Goal: Task Accomplishment & Management: Complete application form

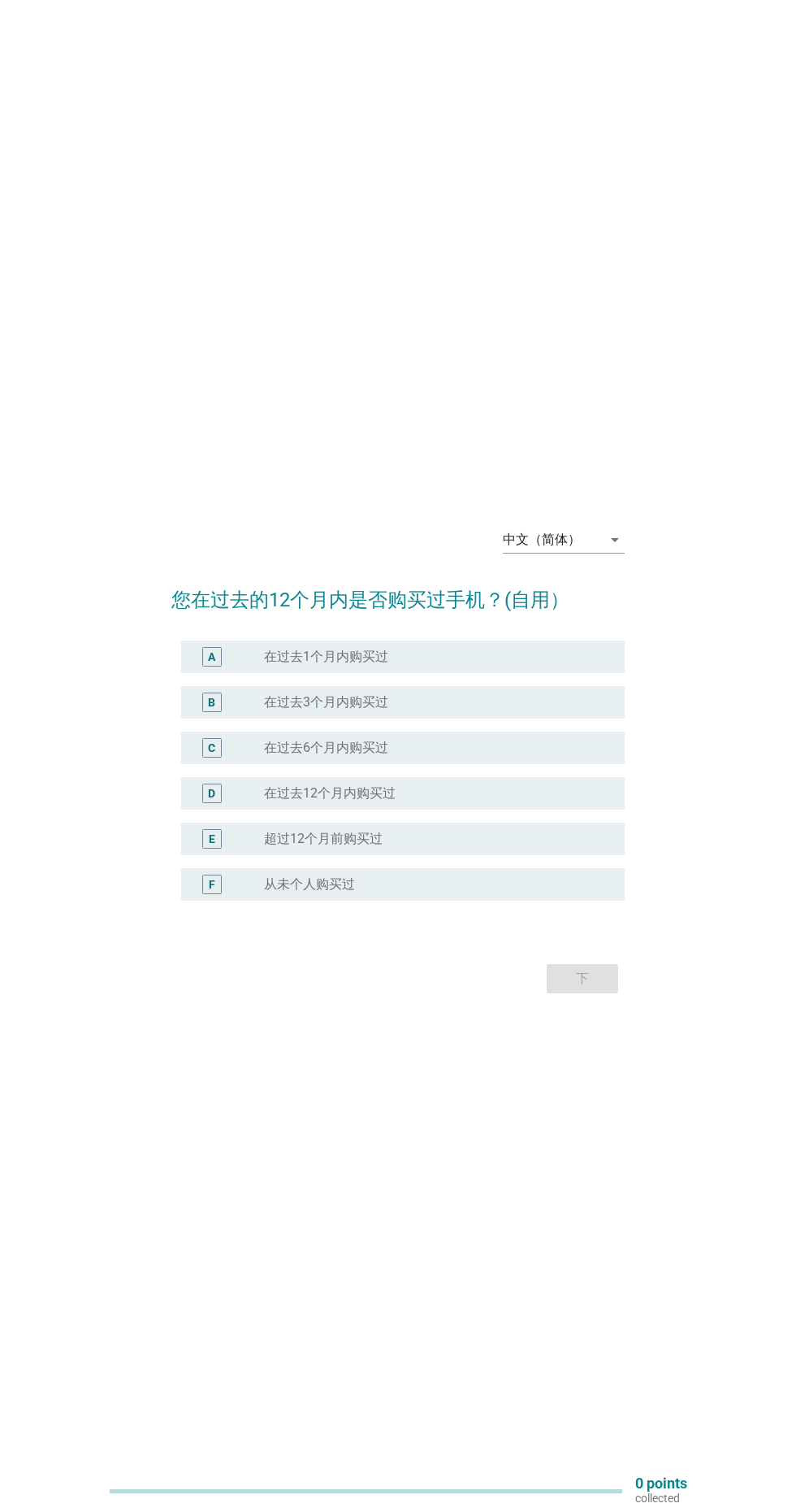
scroll to position [8, 0]
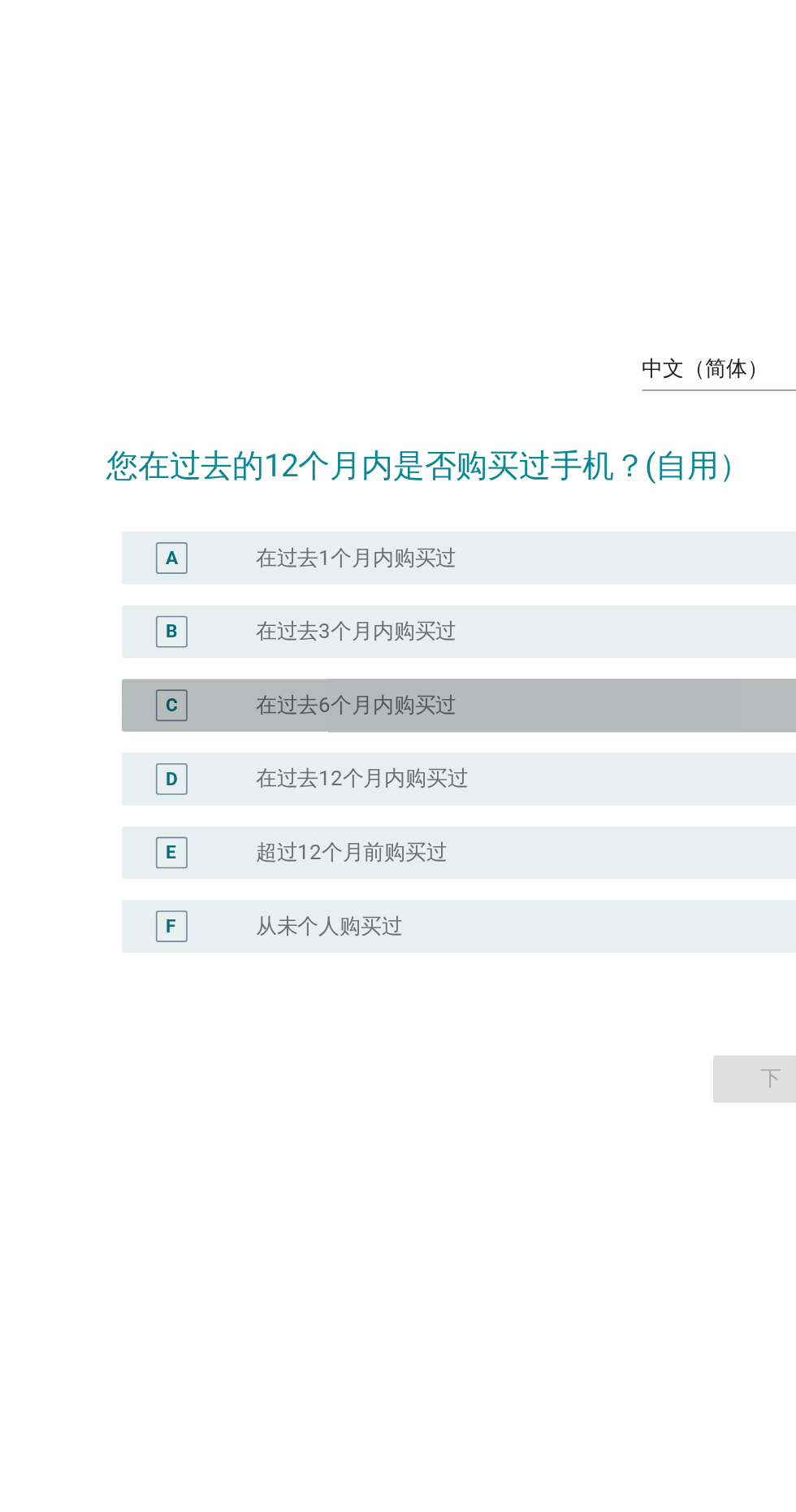
click at [402, 750] on div "radio_button_unchecked 在过去6个月内购买过" at bounding box center [438, 740] width 348 height 20
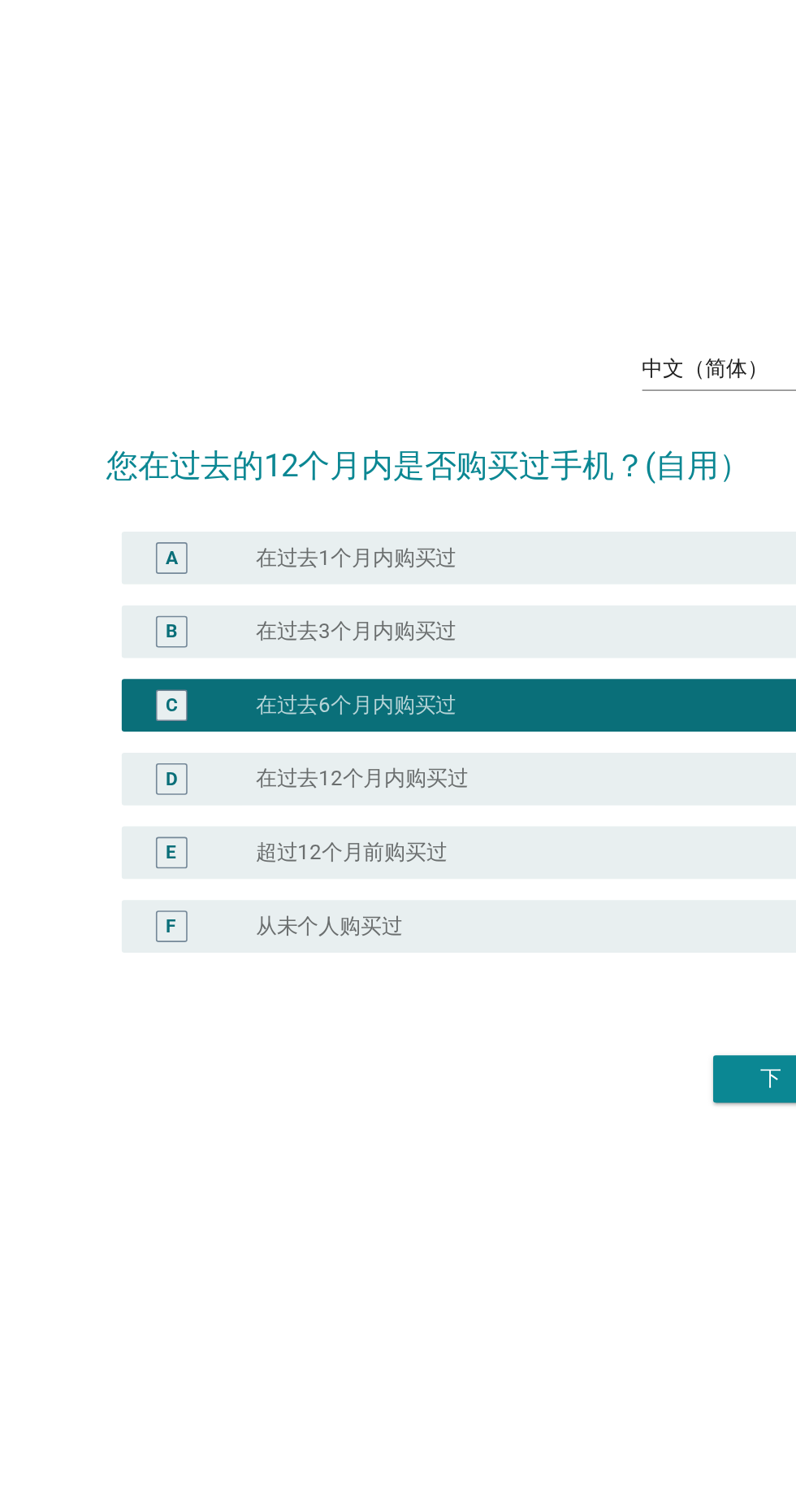
click at [551, 985] on button "下" at bounding box center [583, 970] width 72 height 29
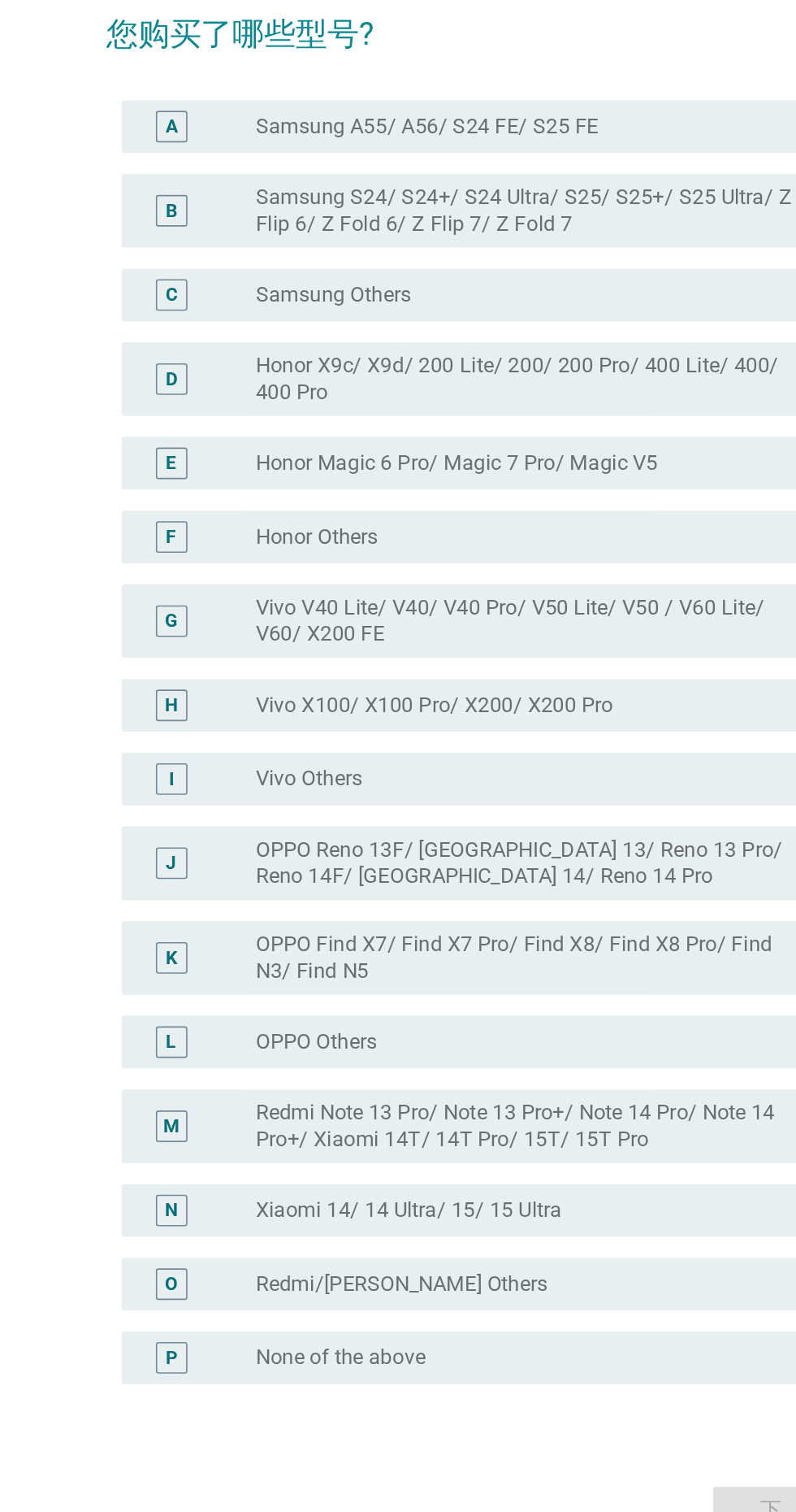
scroll to position [0, 0]
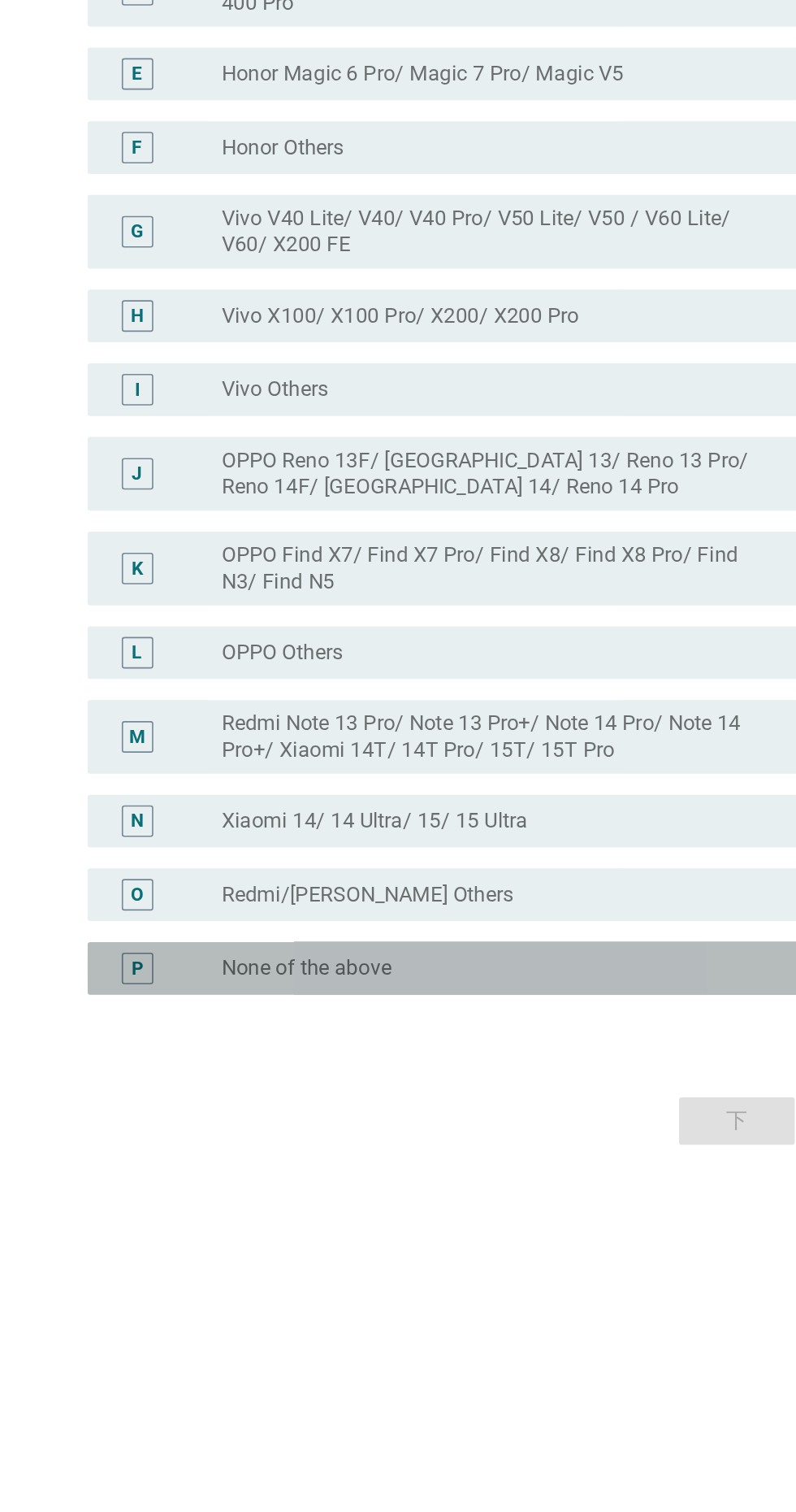
click at [437, 1160] on div "radio_button_unchecked None of the above" at bounding box center [431, 1151] width 334 height 16
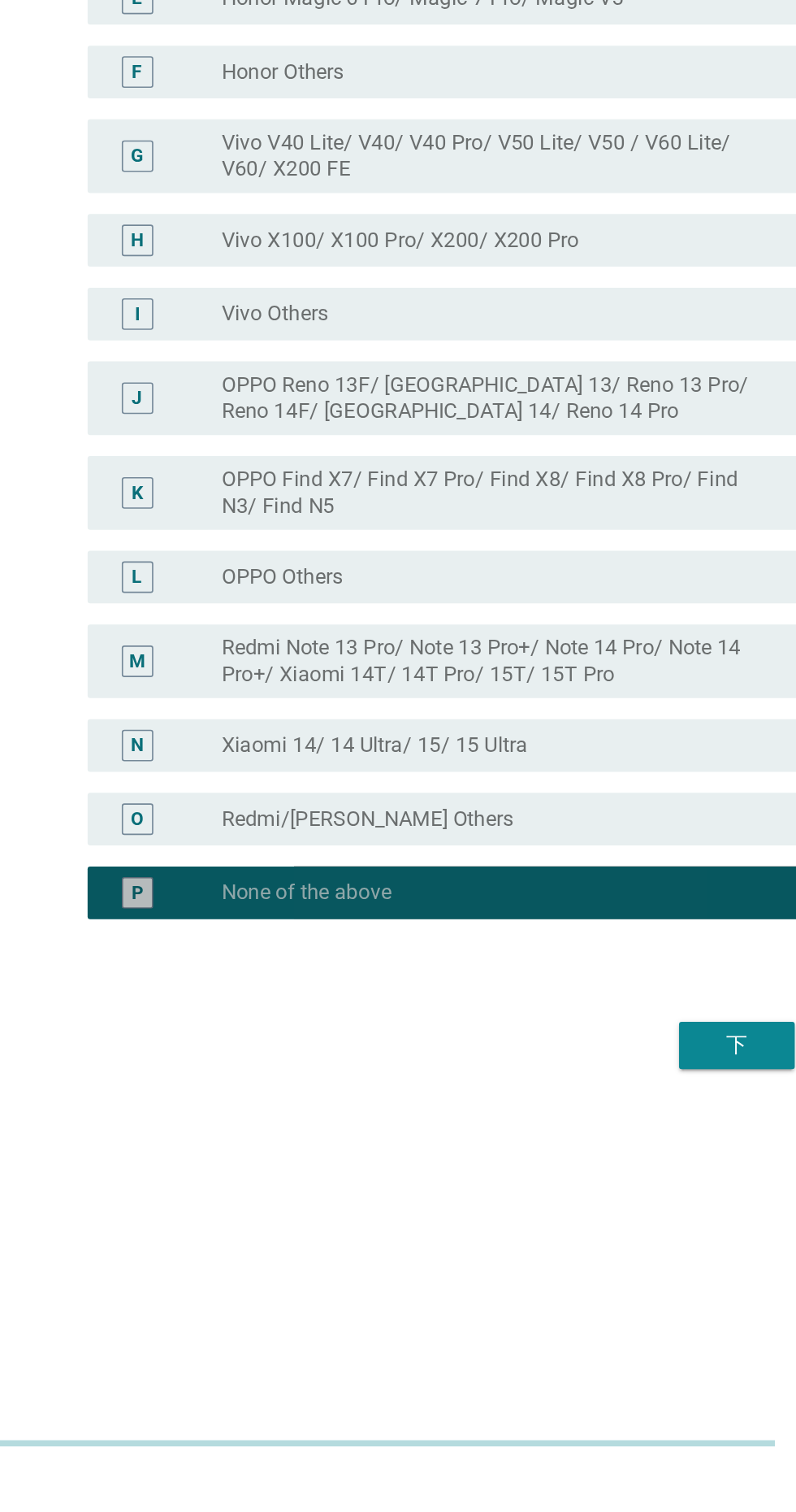
scroll to position [42, 0]
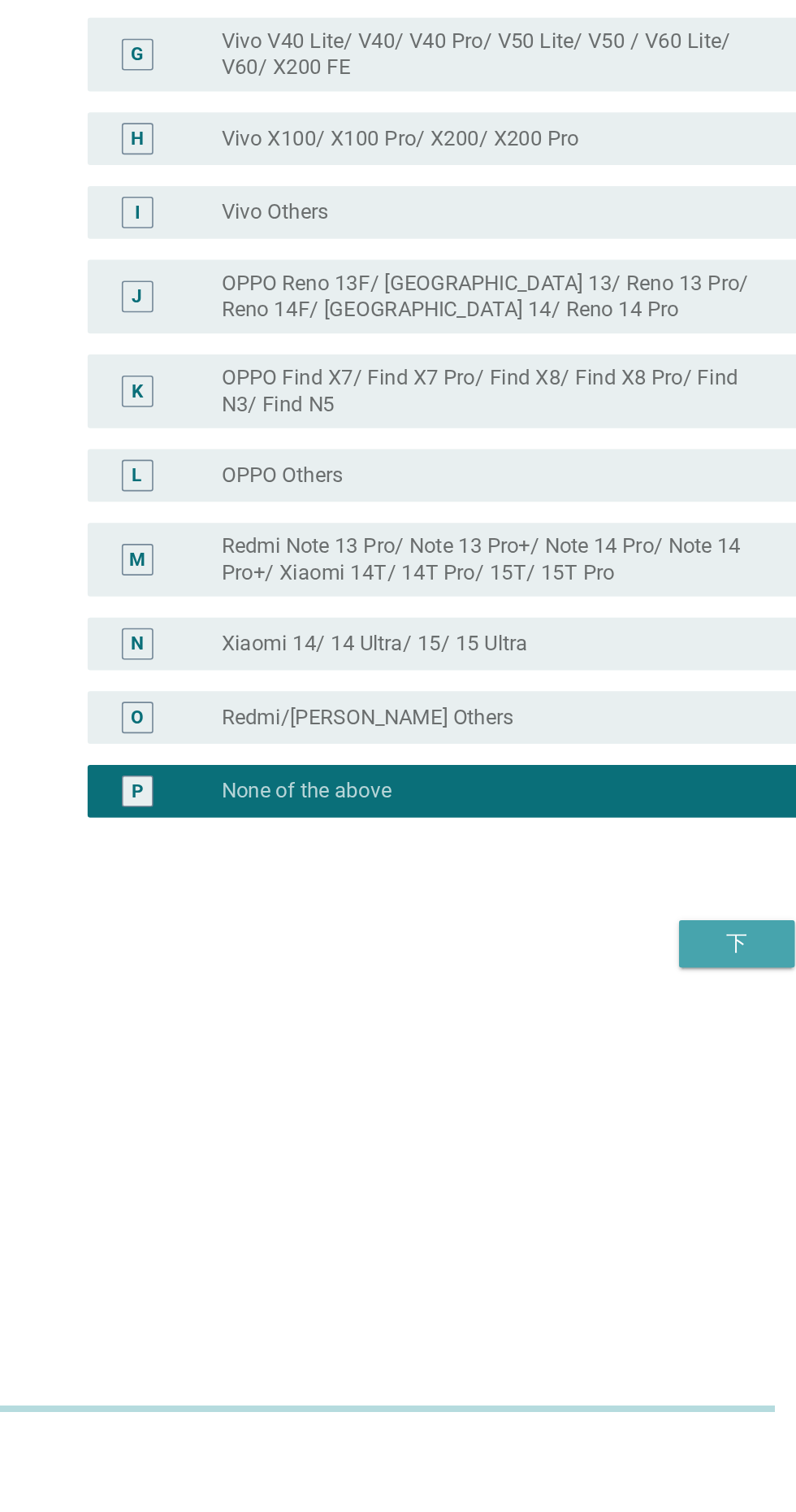
click at [572, 1213] on div "下" at bounding box center [583, 1204] width 46 height 20
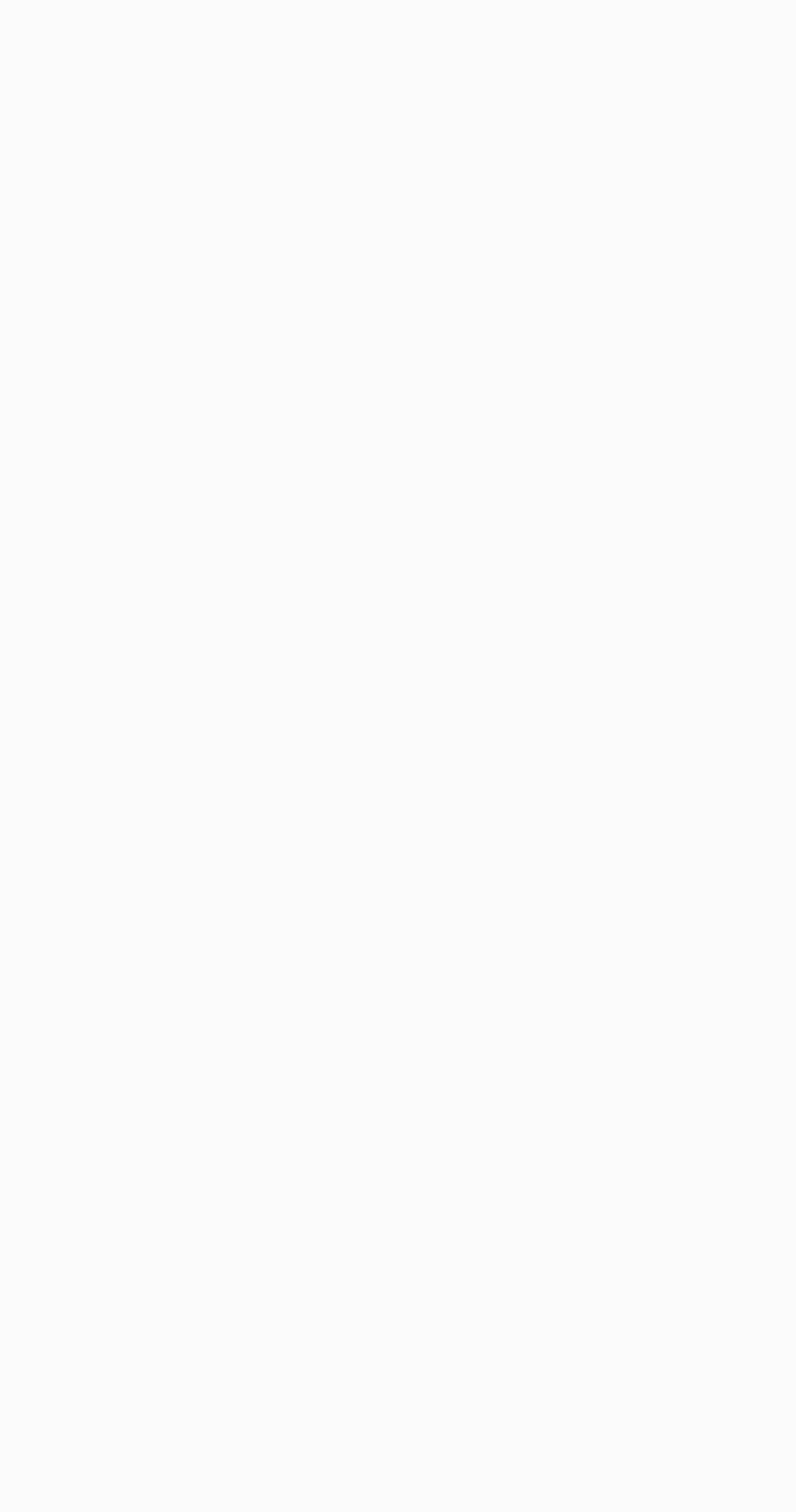
click at [395, 1127] on div "谢谢您回答我们的问卷! 您总共赚了 200 Vase 积分! 回到首页" at bounding box center [398, 907] width 341 height 1210
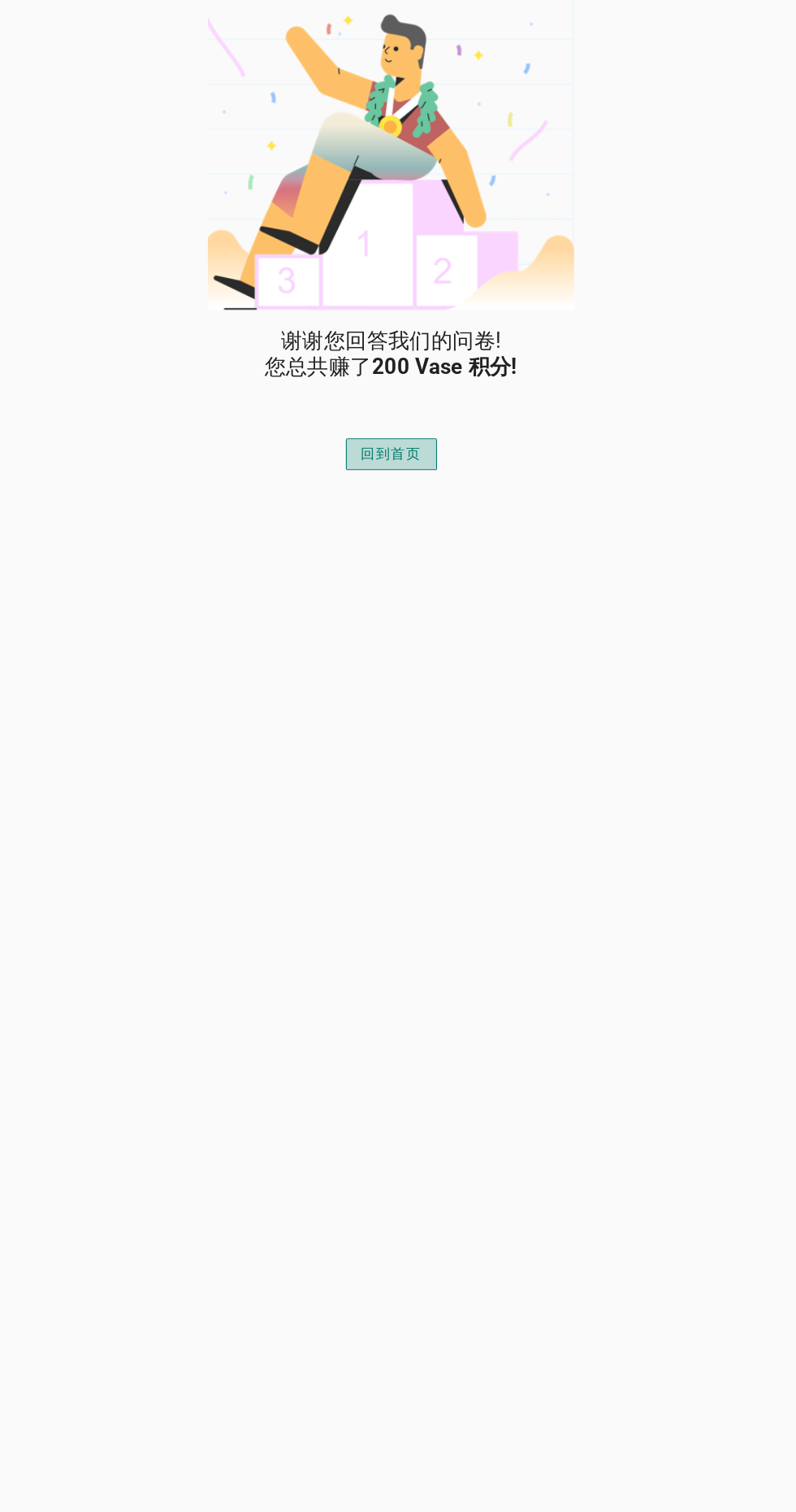
click at [421, 425] on div "回到首页" at bounding box center [398, 417] width 56 height 20
